Goal: Task Accomplishment & Management: Use online tool/utility

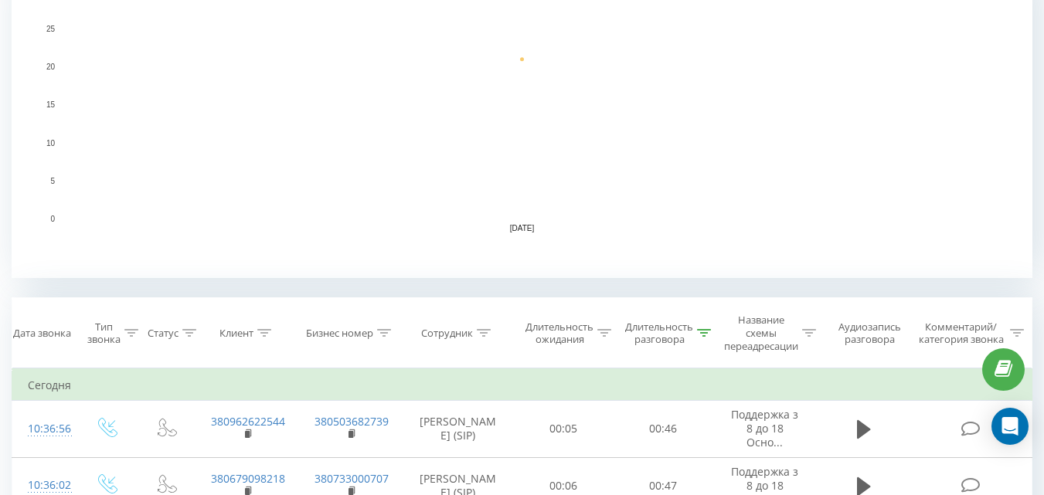
scroll to position [464, 0]
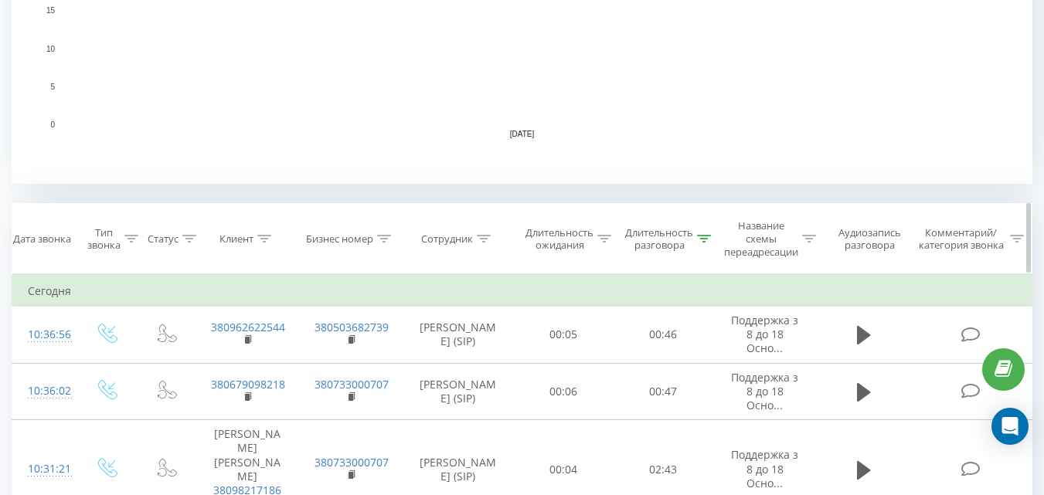
click at [684, 241] on div "Длительность разговора" at bounding box center [659, 239] width 68 height 26
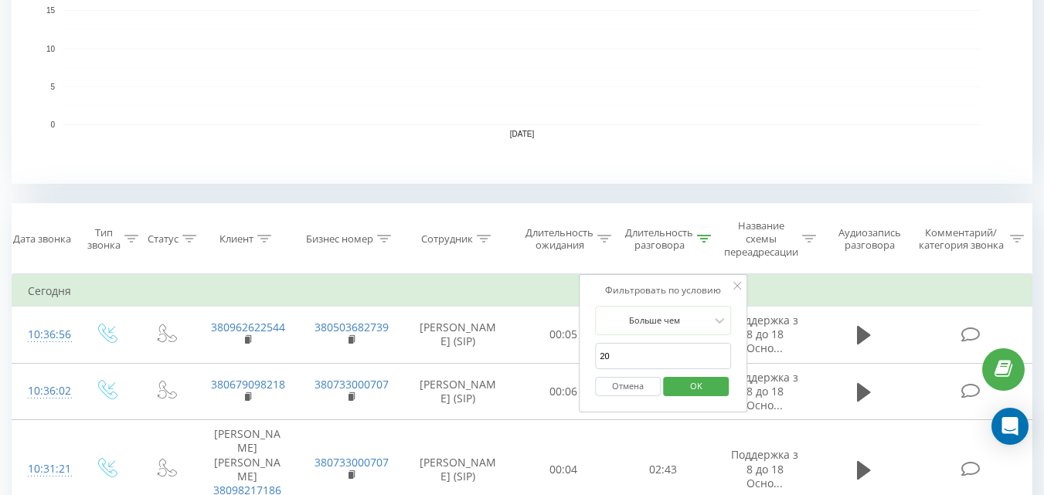
drag, startPoint x: 686, startPoint y: 384, endPoint x: 661, endPoint y: 331, distance: 59.1
click at [687, 385] on span "OK" at bounding box center [696, 386] width 43 height 24
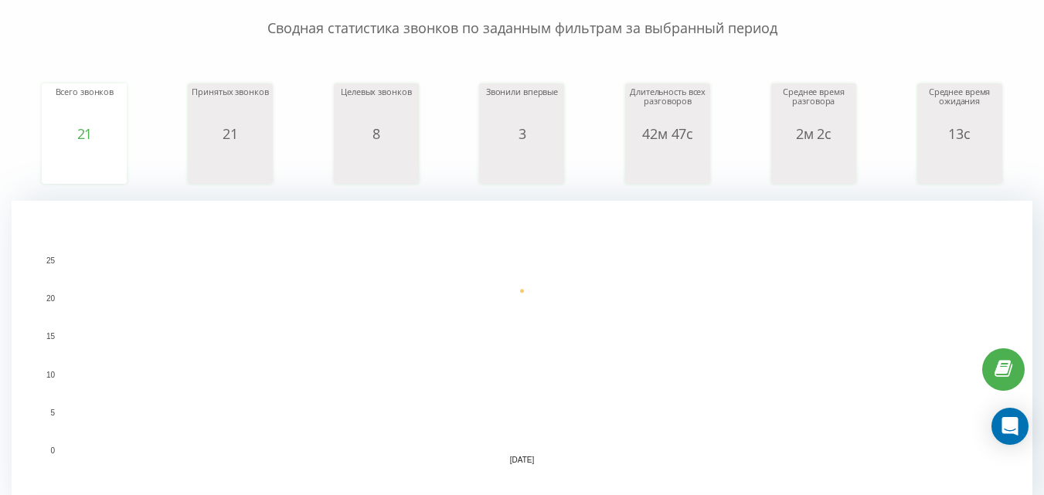
scroll to position [63, 0]
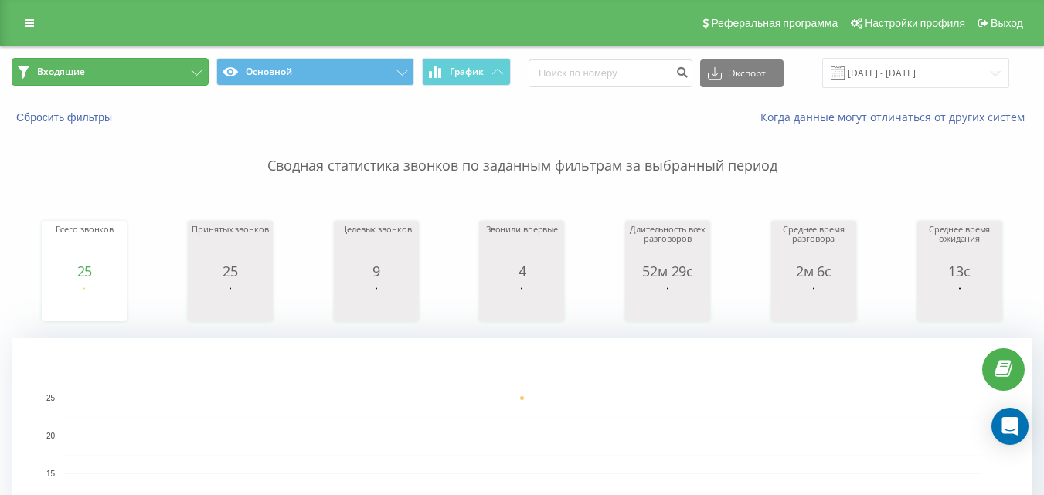
click at [127, 64] on button "Входящие" at bounding box center [110, 72] width 197 height 28
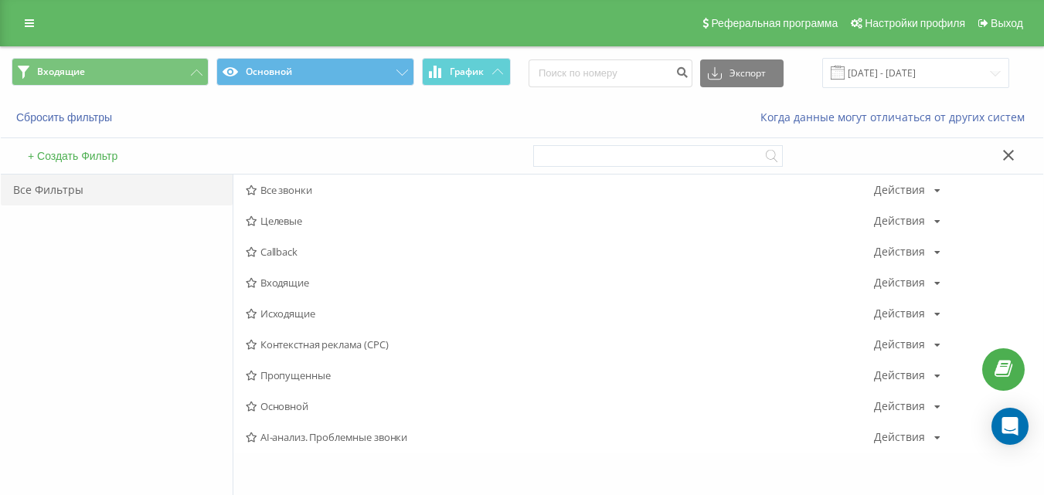
click at [307, 318] on span "Исходящие" at bounding box center [560, 313] width 628 height 11
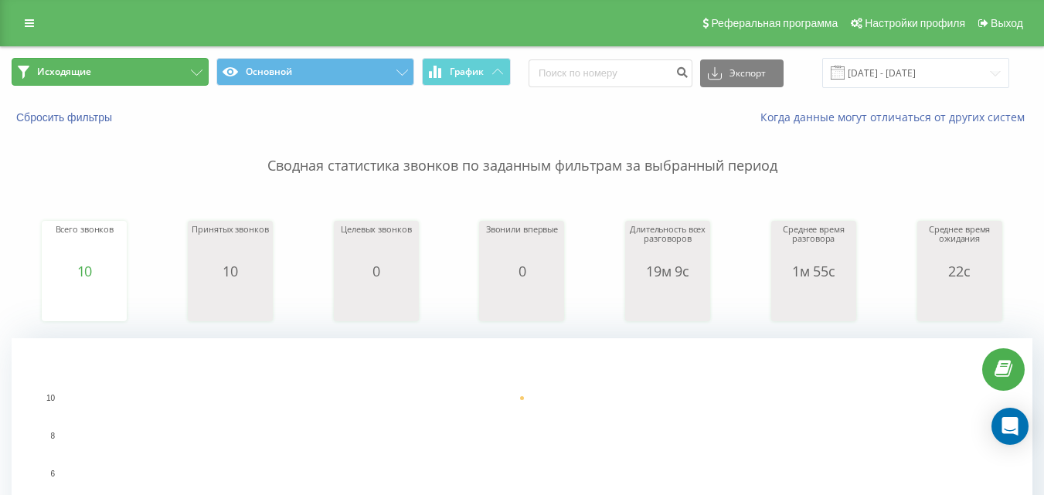
click at [125, 77] on button "Исходящие" at bounding box center [110, 72] width 197 height 28
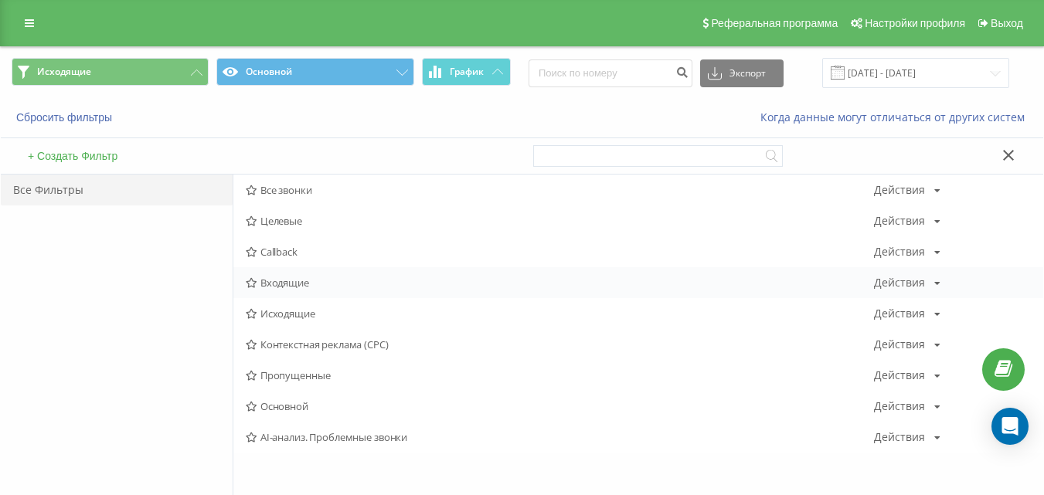
click at [302, 291] on div "Входящие Действия Редактировать Копировать Удалить По умолчанию Поделиться" at bounding box center [638, 282] width 810 height 31
click at [305, 284] on span "Входящие" at bounding box center [560, 282] width 628 height 11
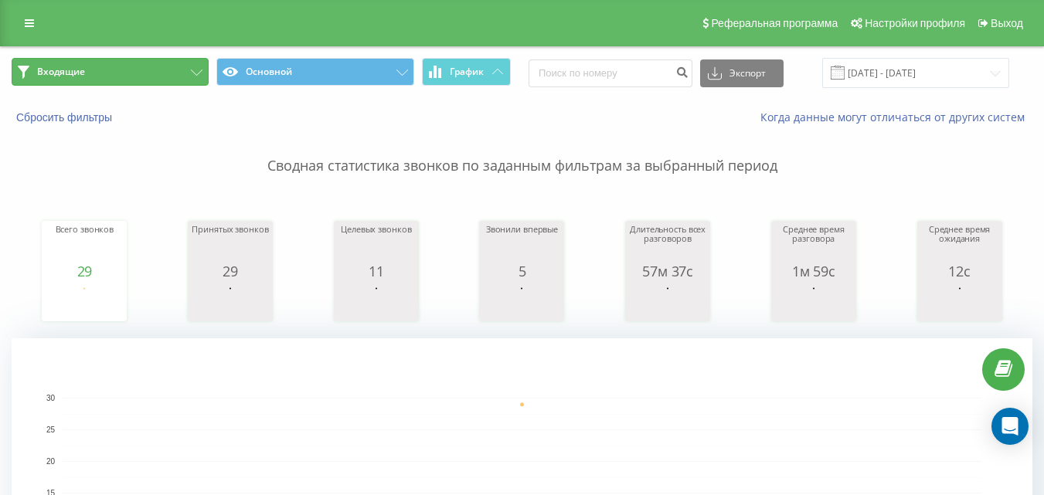
click at [169, 70] on button "Входящие" at bounding box center [110, 72] width 197 height 28
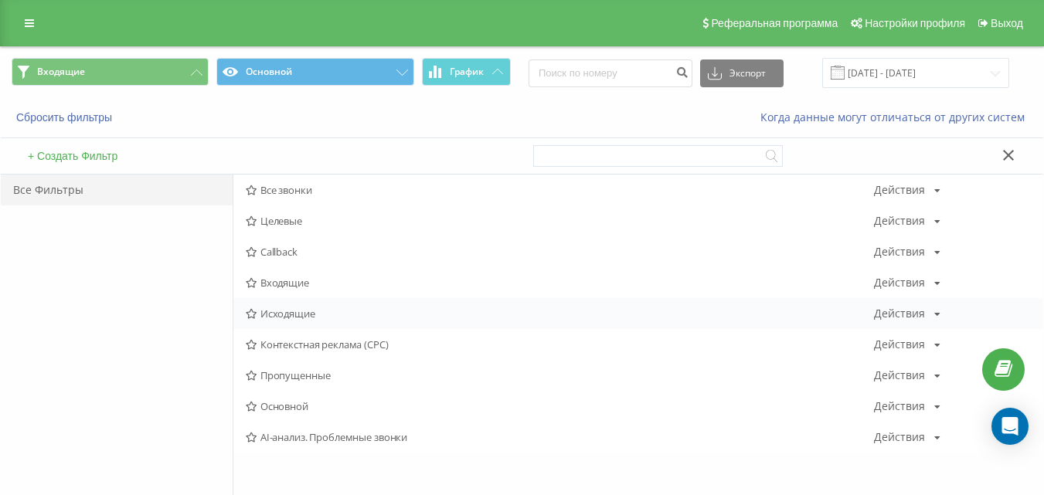
click at [274, 314] on span "Исходящие" at bounding box center [560, 313] width 628 height 11
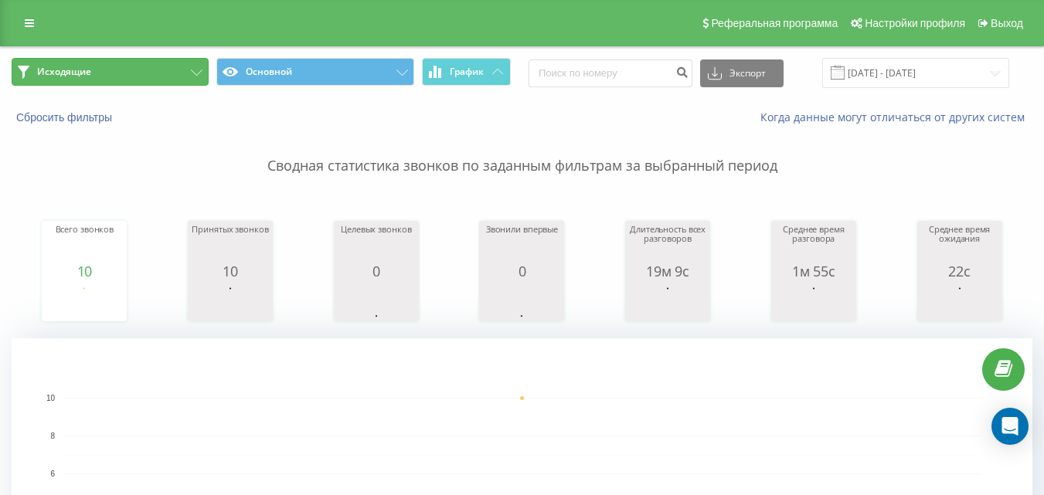
click at [121, 58] on button "Исходящие" at bounding box center [110, 72] width 197 height 28
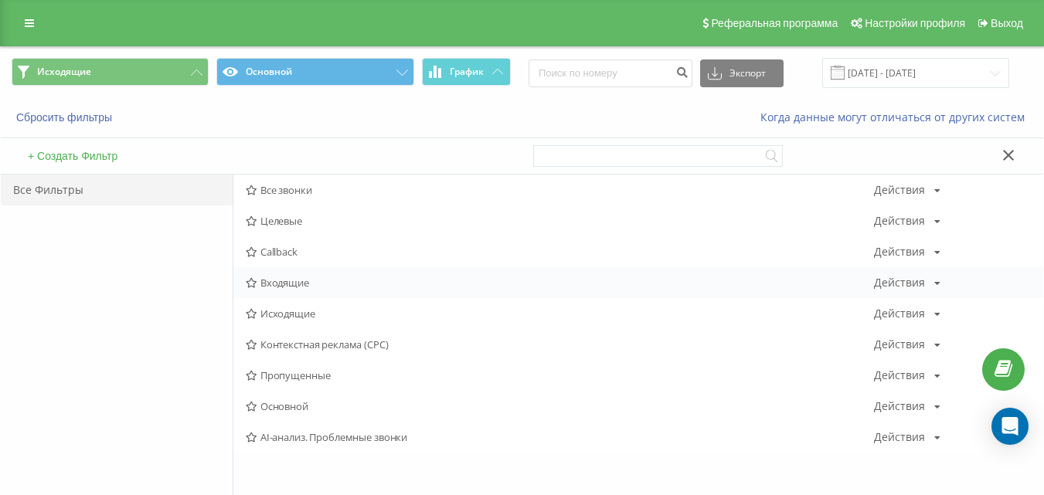
click at [308, 283] on span "Входящие" at bounding box center [560, 282] width 628 height 11
